Goal: Information Seeking & Learning: Learn about a topic

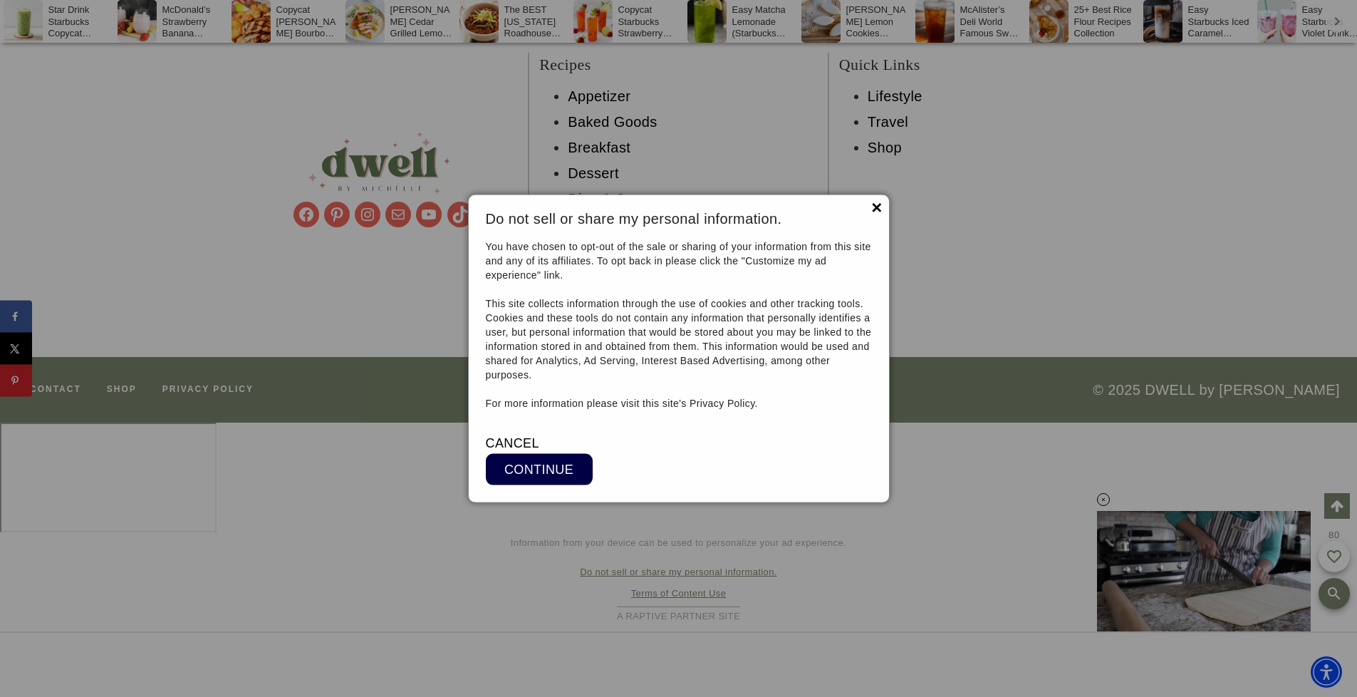
scroll to position [13434, 0]
